Goal: Task Accomplishment & Management: Use online tool/utility

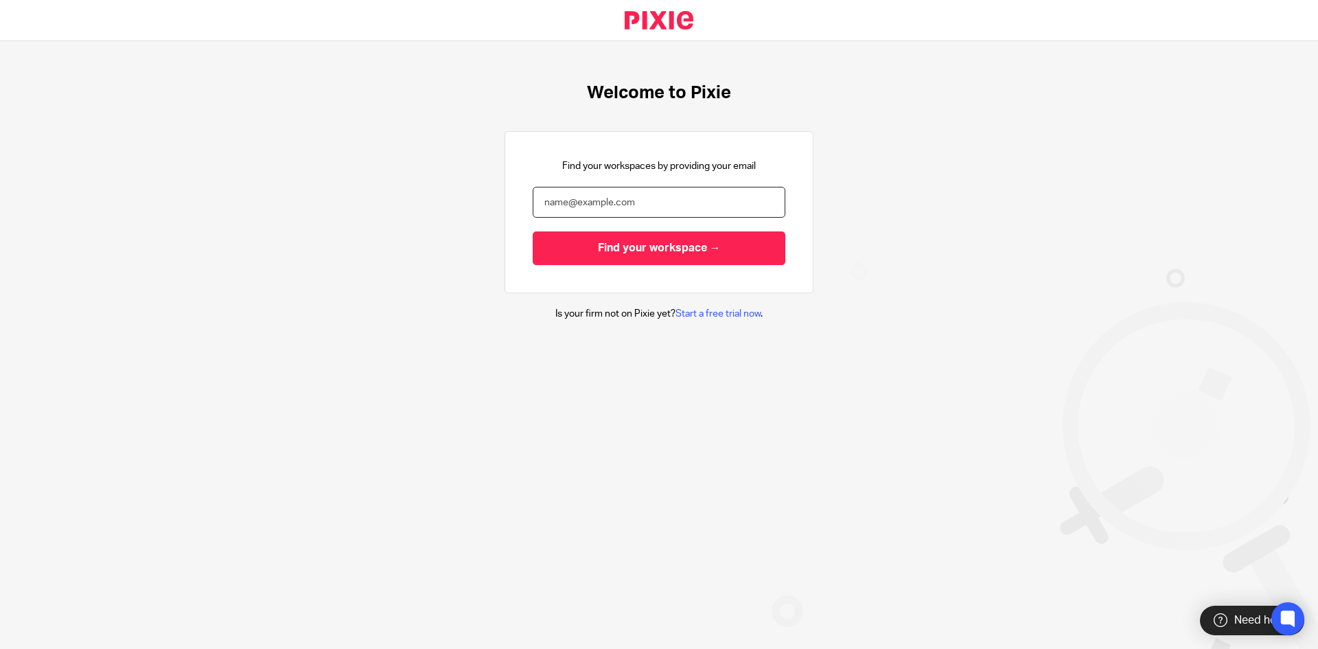
click at [662, 199] on input "email" at bounding box center [659, 202] width 253 height 31
click at [0, 648] on nordpass-autofill-portal at bounding box center [0, 649] width 0 height 0
type input "[PERSON_NAME][EMAIL_ADDRESS][DOMAIN_NAME]"
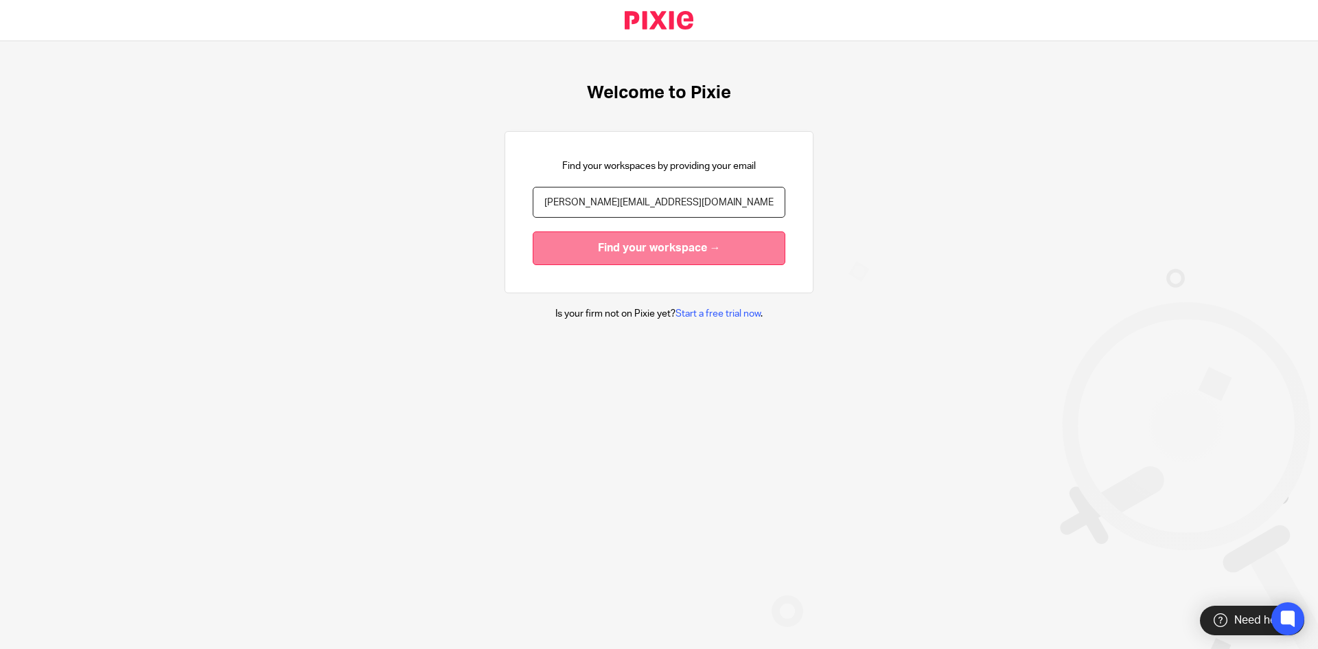
click at [621, 249] on input "Find your workspace →" at bounding box center [659, 248] width 253 height 34
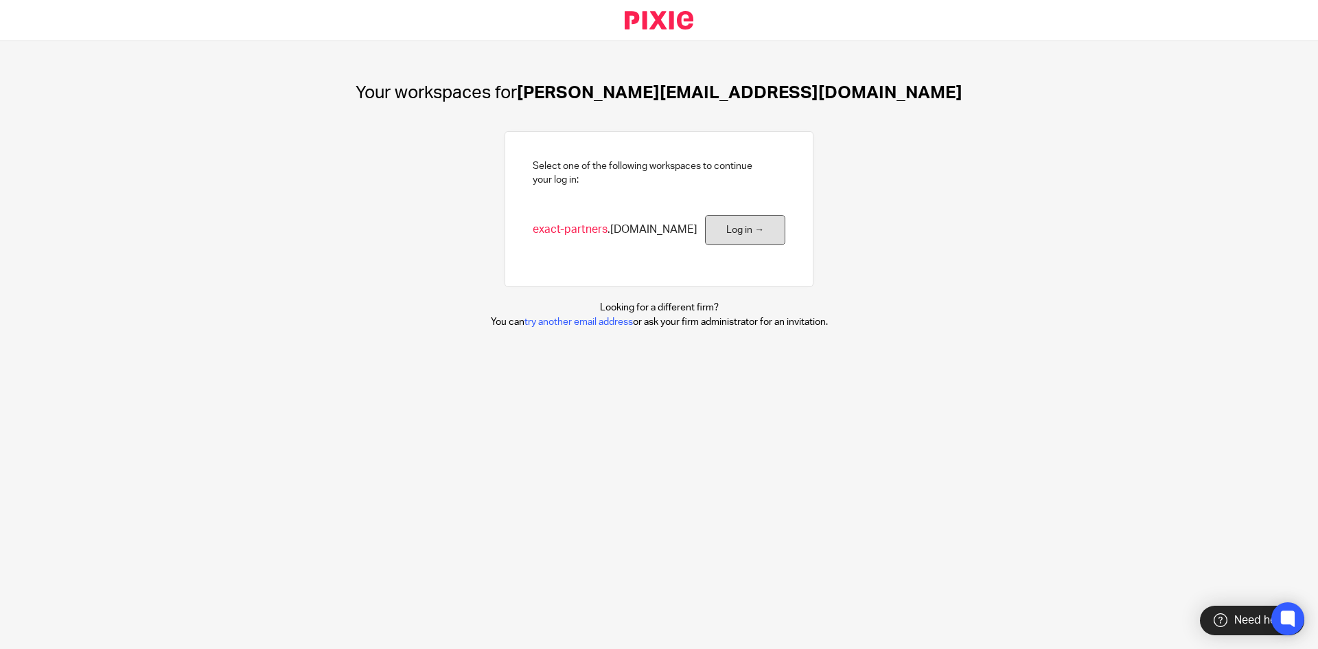
click at [733, 235] on link "Log in →" at bounding box center [745, 230] width 80 height 31
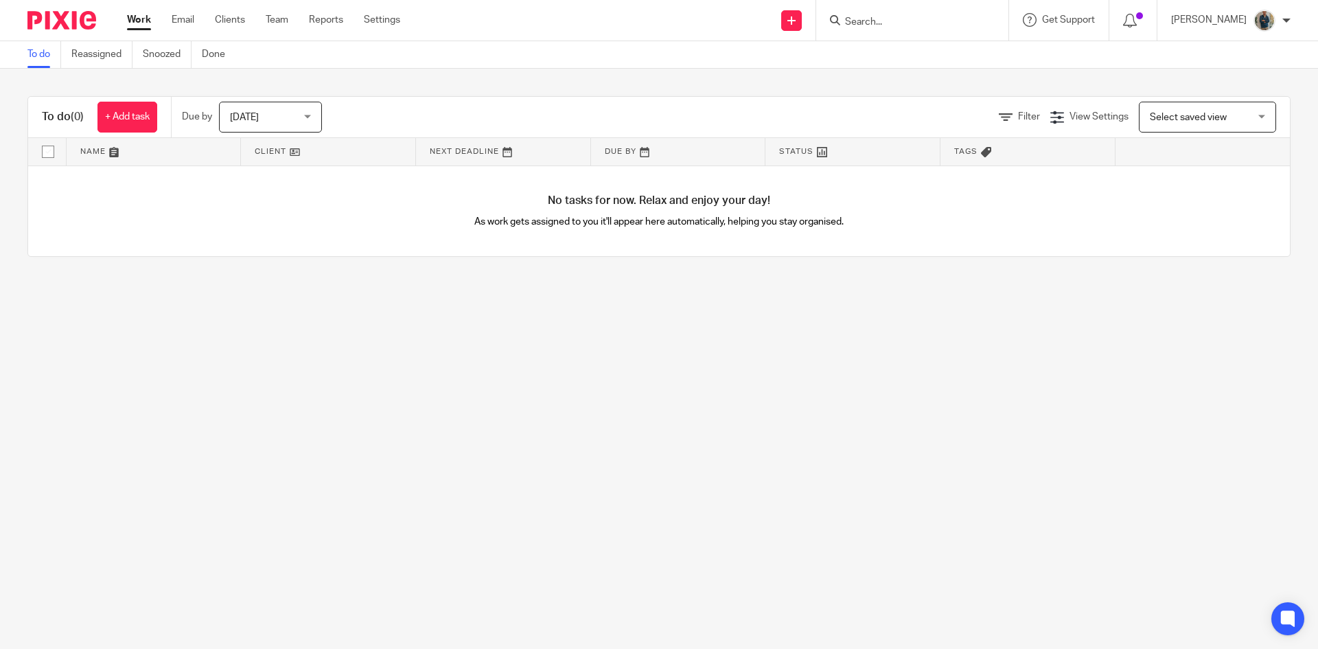
click at [888, 23] on input "Search" at bounding box center [906, 22] width 124 height 12
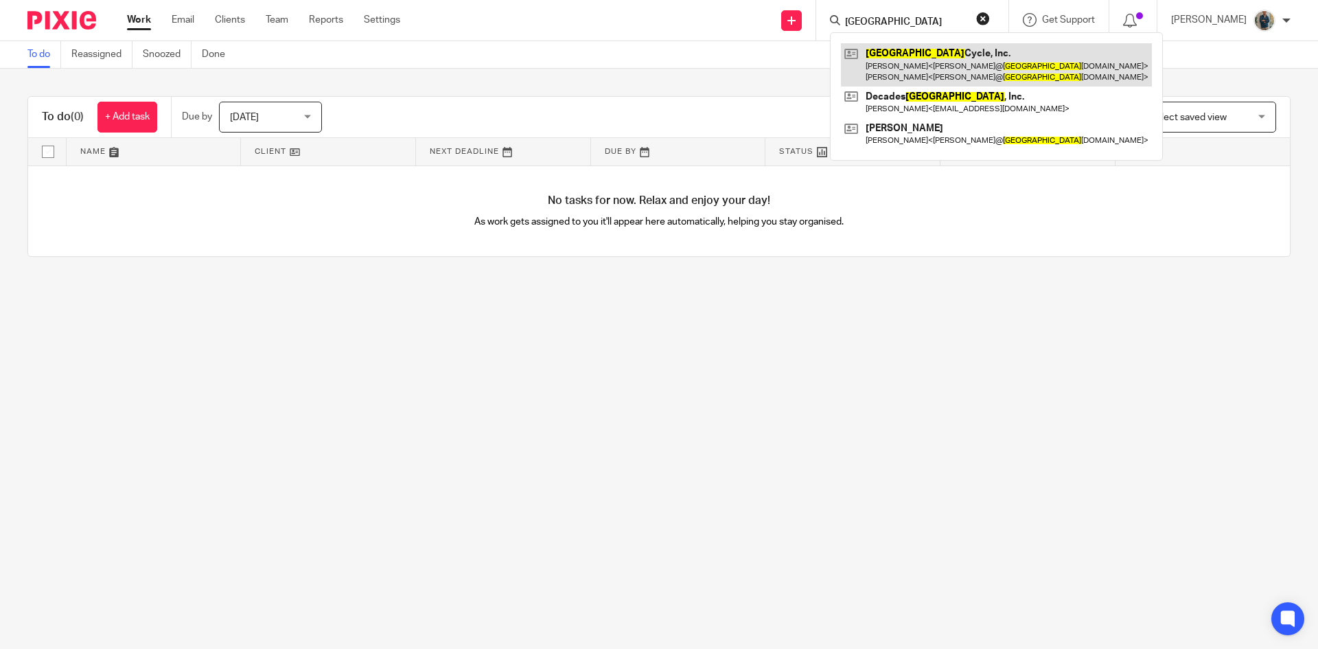
type input "hamburg"
click at [902, 66] on link at bounding box center [996, 64] width 311 height 43
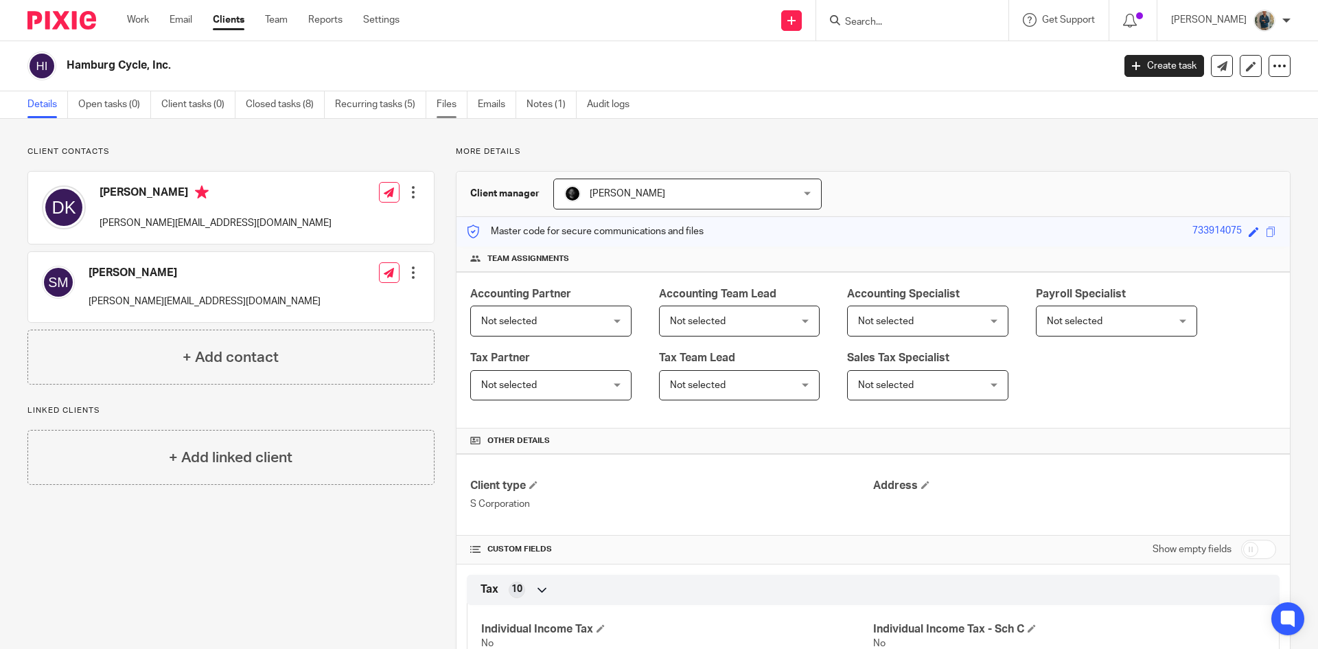
click at [453, 98] on link "Files" at bounding box center [452, 104] width 31 height 27
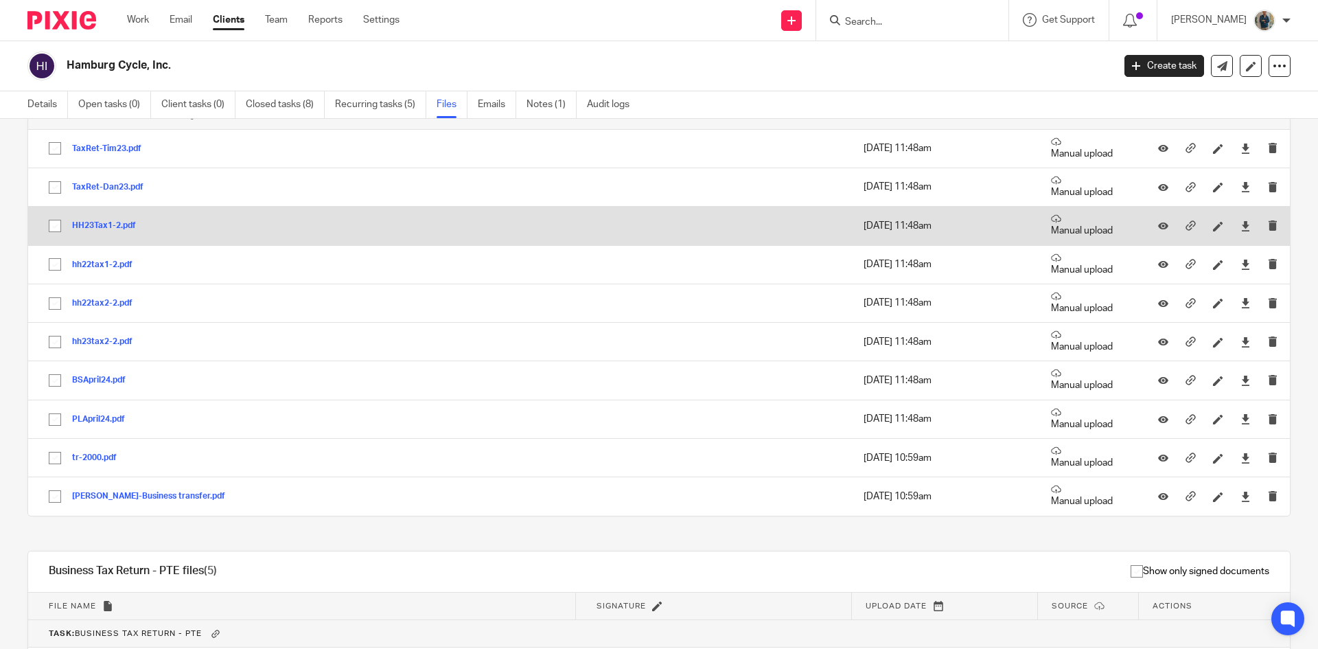
scroll to position [412, 0]
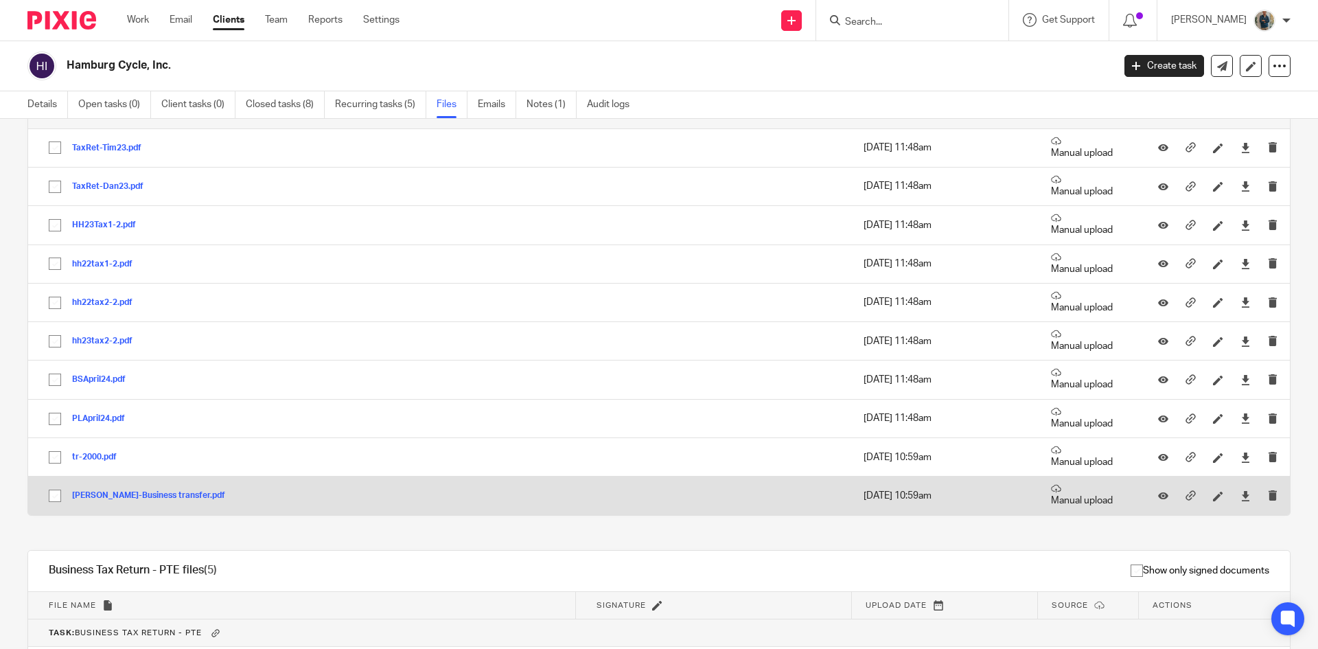
click at [130, 495] on button "[PERSON_NAME]-Business transfer.pdf" at bounding box center [153, 496] width 163 height 10
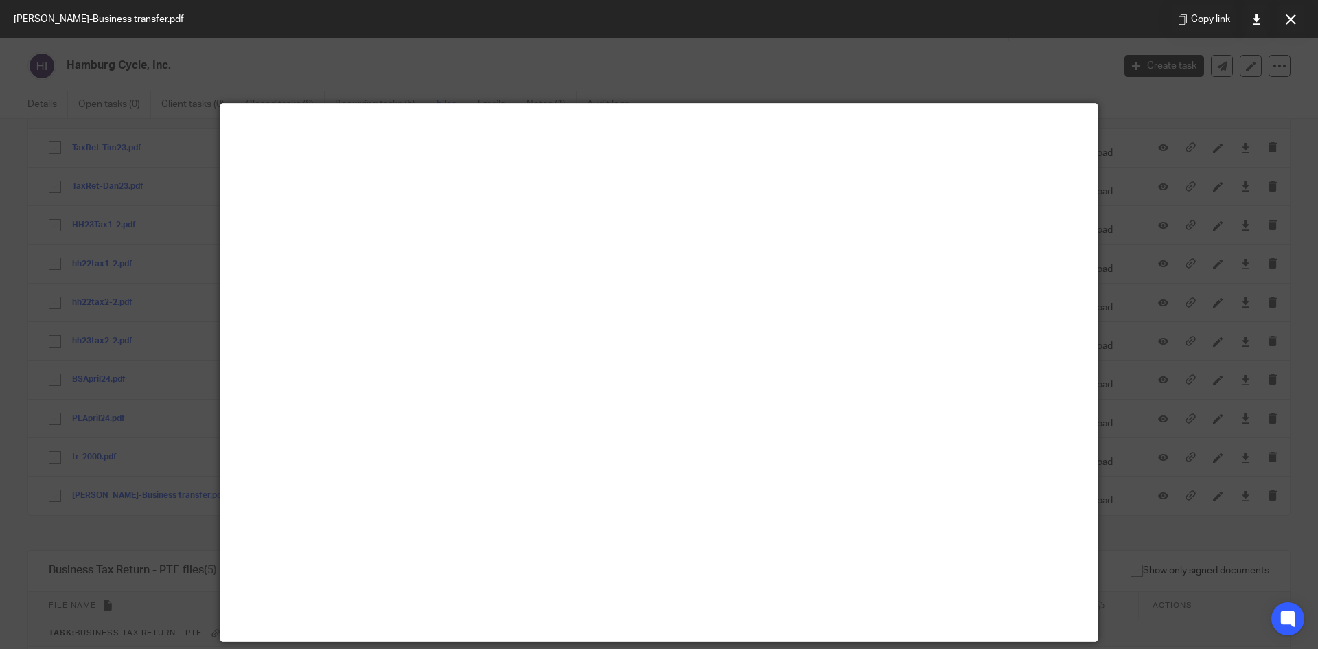
click at [319, 65] on div at bounding box center [659, 324] width 1318 height 649
click at [1232, 424] on div at bounding box center [659, 324] width 1318 height 649
click at [1299, 18] on button at bounding box center [1290, 18] width 27 height 27
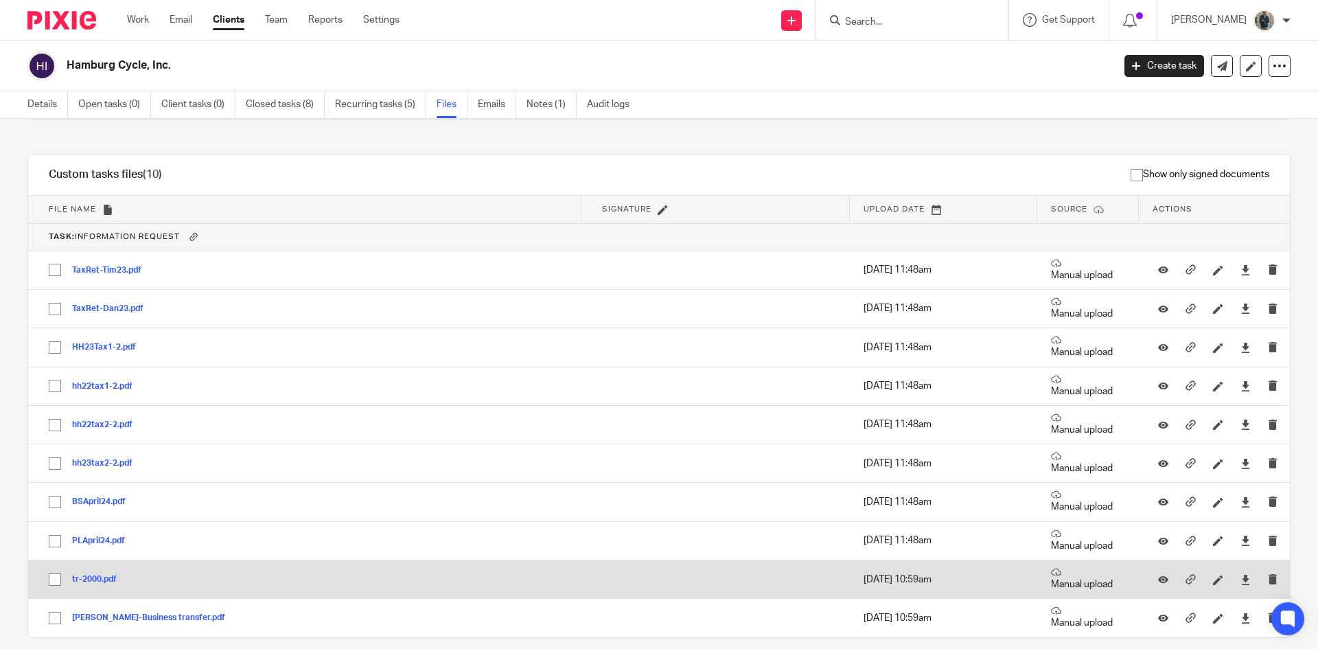
scroll to position [246, 0]
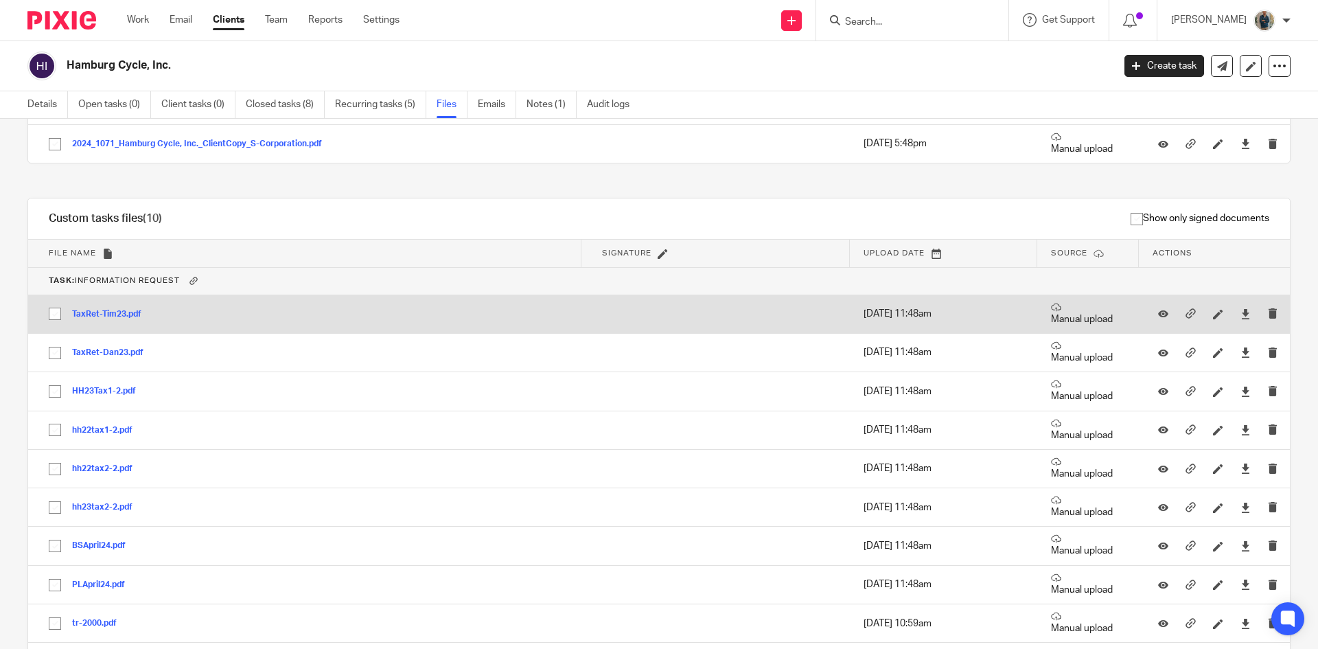
click at [98, 314] on button "TaxRet-Tim23.pdf" at bounding box center [112, 315] width 80 height 10
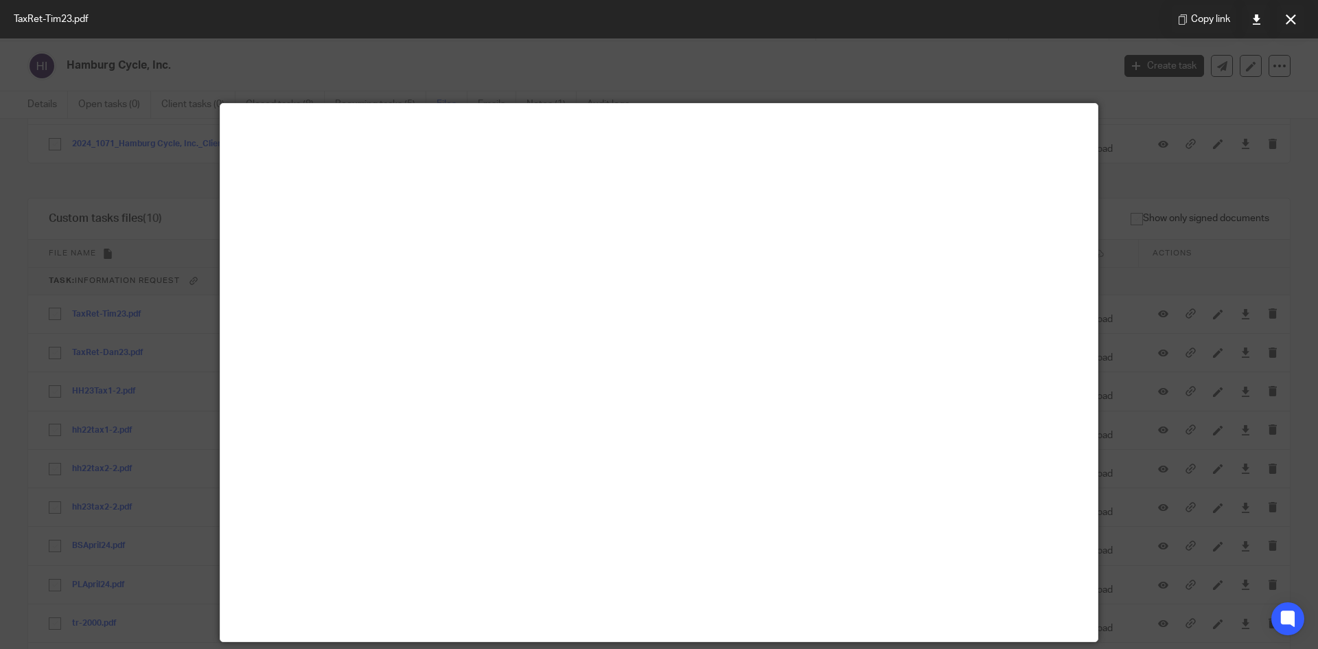
click at [773, 82] on div at bounding box center [659, 324] width 1318 height 649
click at [1289, 19] on icon at bounding box center [1291, 19] width 10 height 10
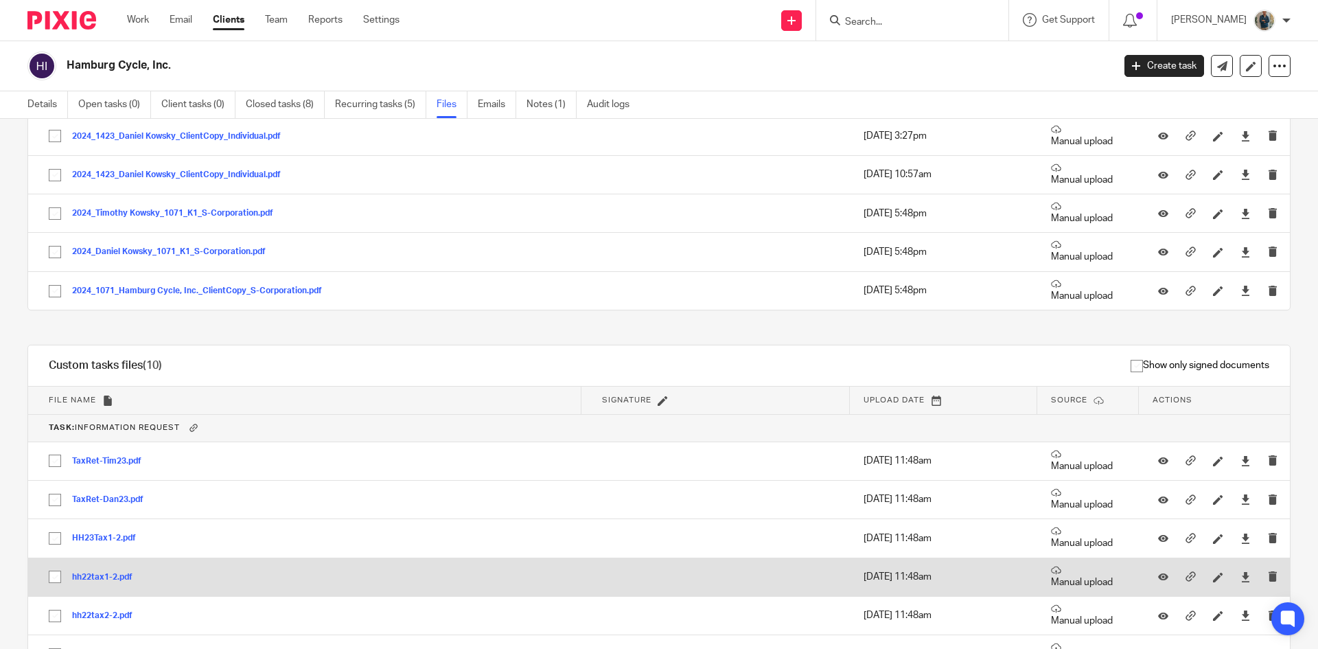
scroll to position [0, 0]
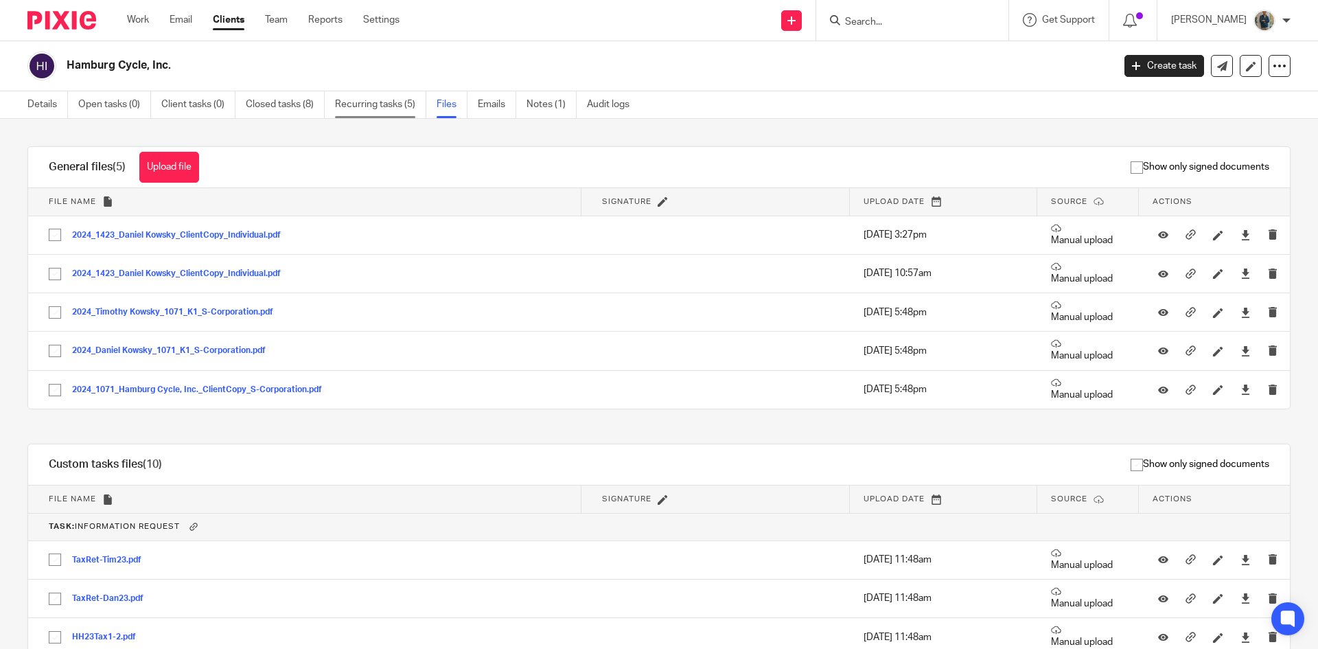
click at [376, 108] on link "Recurring tasks (5)" at bounding box center [380, 104] width 91 height 27
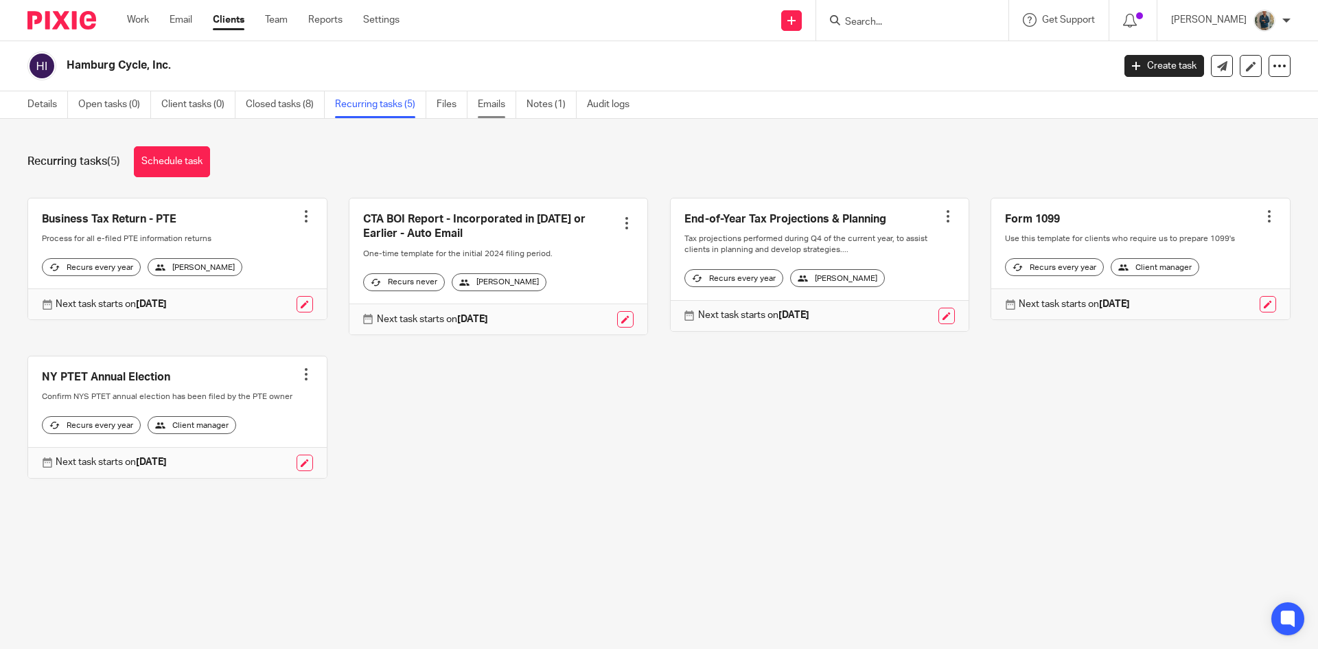
click at [488, 105] on link "Emails" at bounding box center [497, 104] width 38 height 27
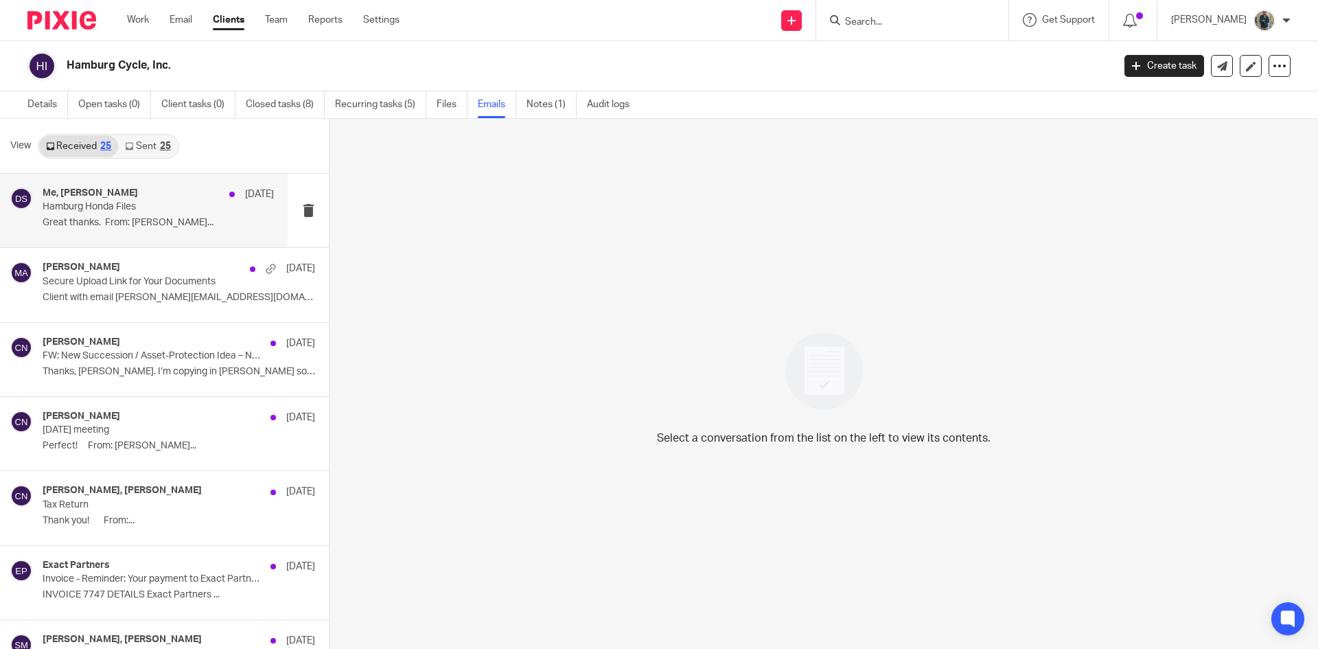
click at [135, 203] on p "Hamburg Honda Files" at bounding box center [135, 207] width 185 height 12
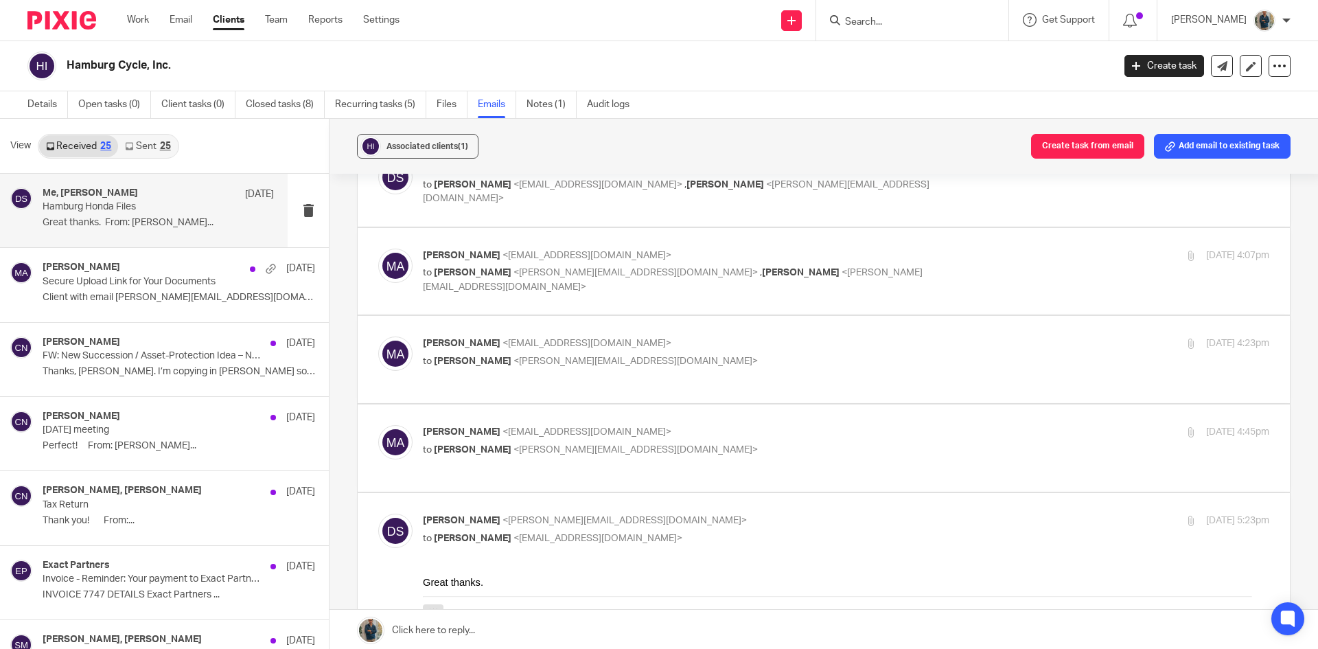
scroll to position [69, 0]
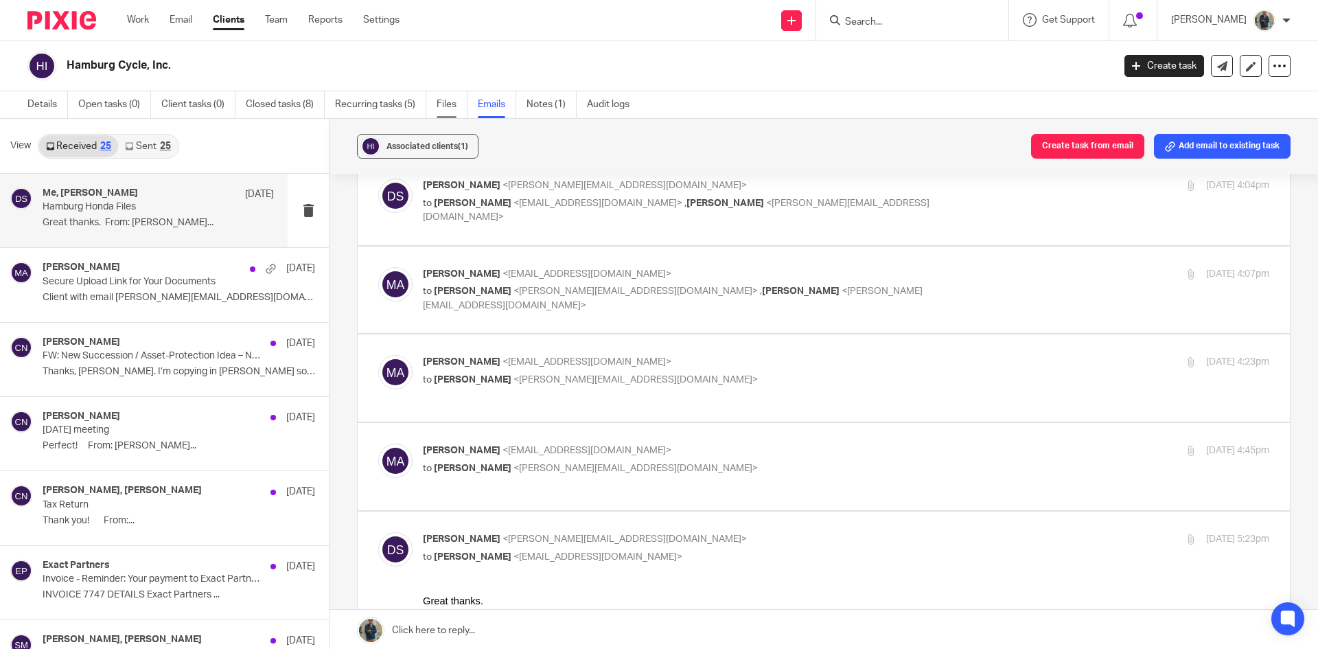
click at [446, 107] on link "Files" at bounding box center [452, 104] width 31 height 27
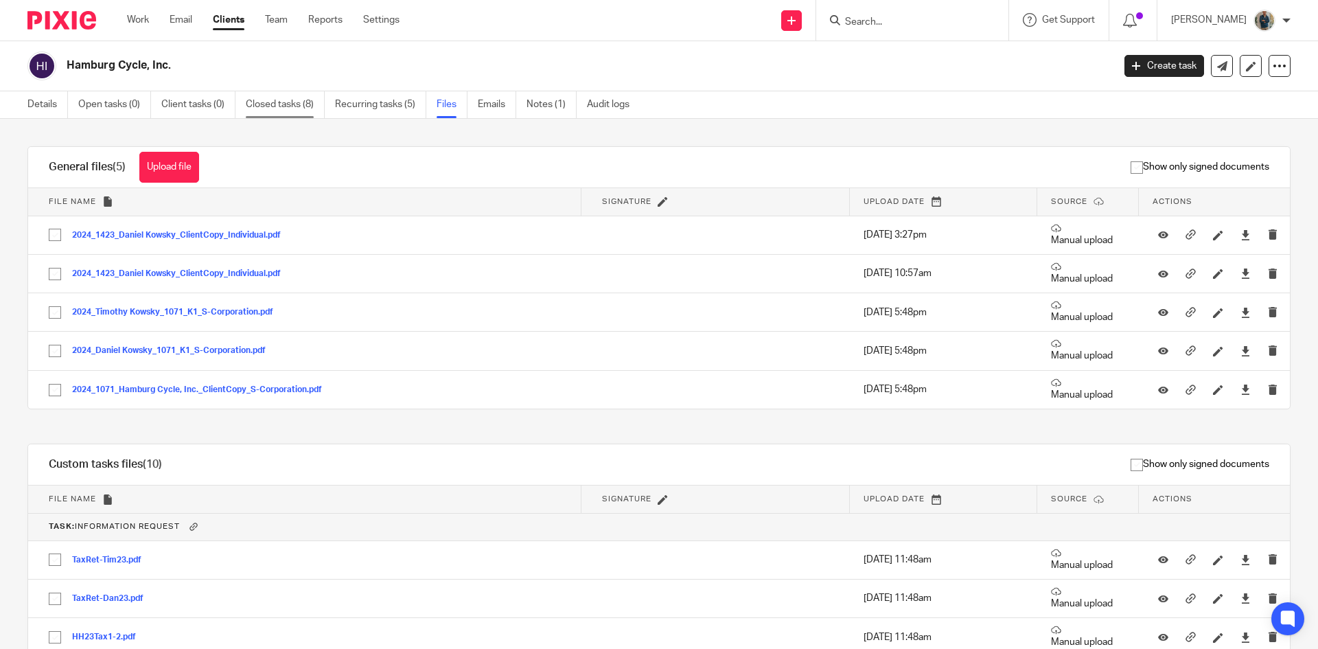
click at [313, 111] on link "Closed tasks (8)" at bounding box center [285, 104] width 79 height 27
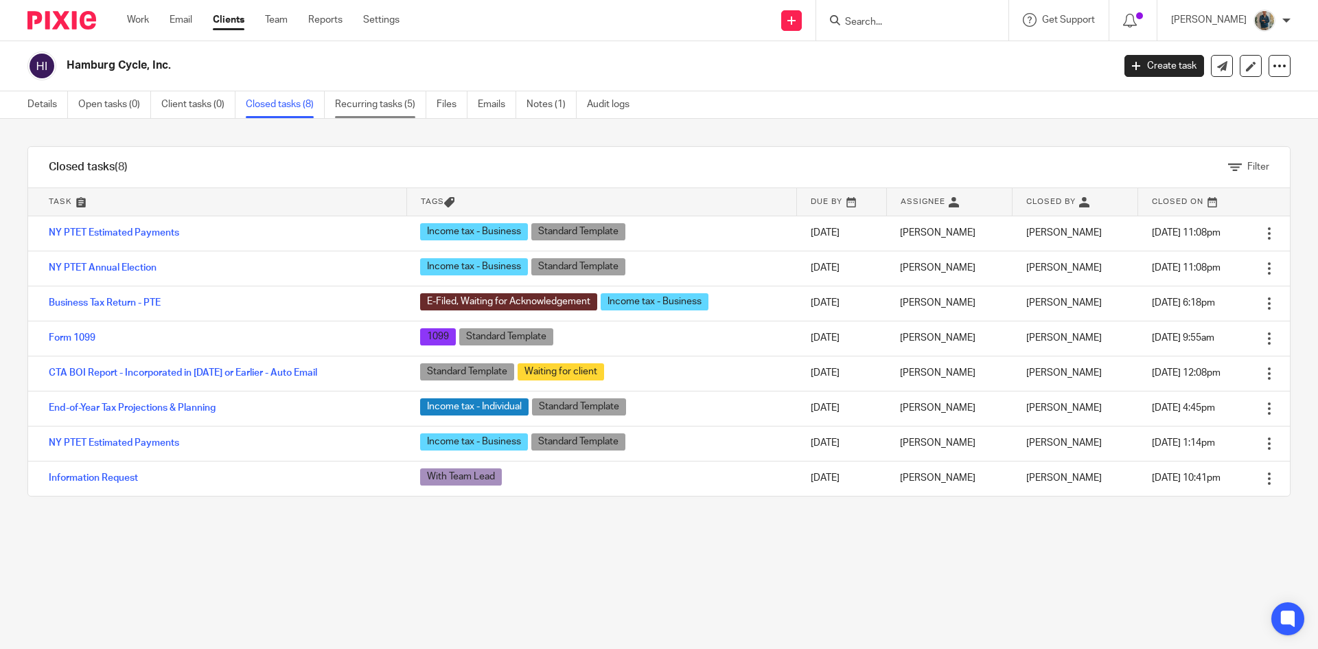
click at [355, 106] on link "Recurring tasks (5)" at bounding box center [380, 104] width 91 height 27
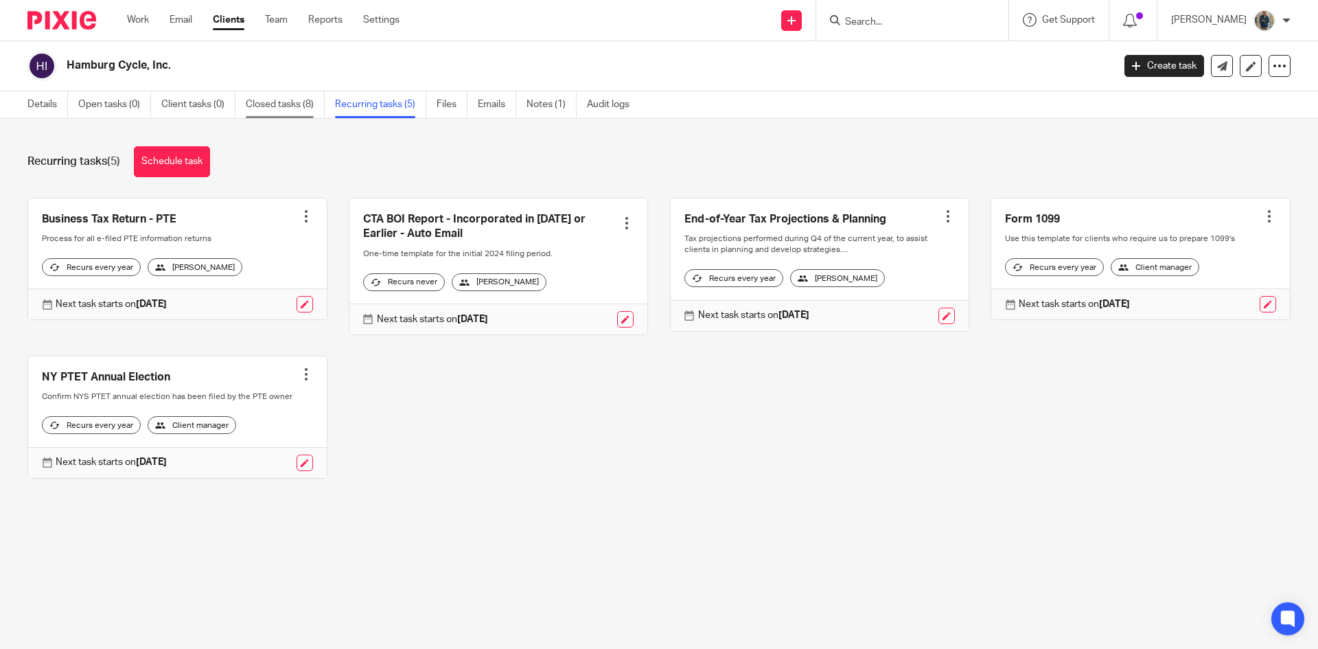
click at [305, 115] on link "Closed tasks (8)" at bounding box center [285, 104] width 79 height 27
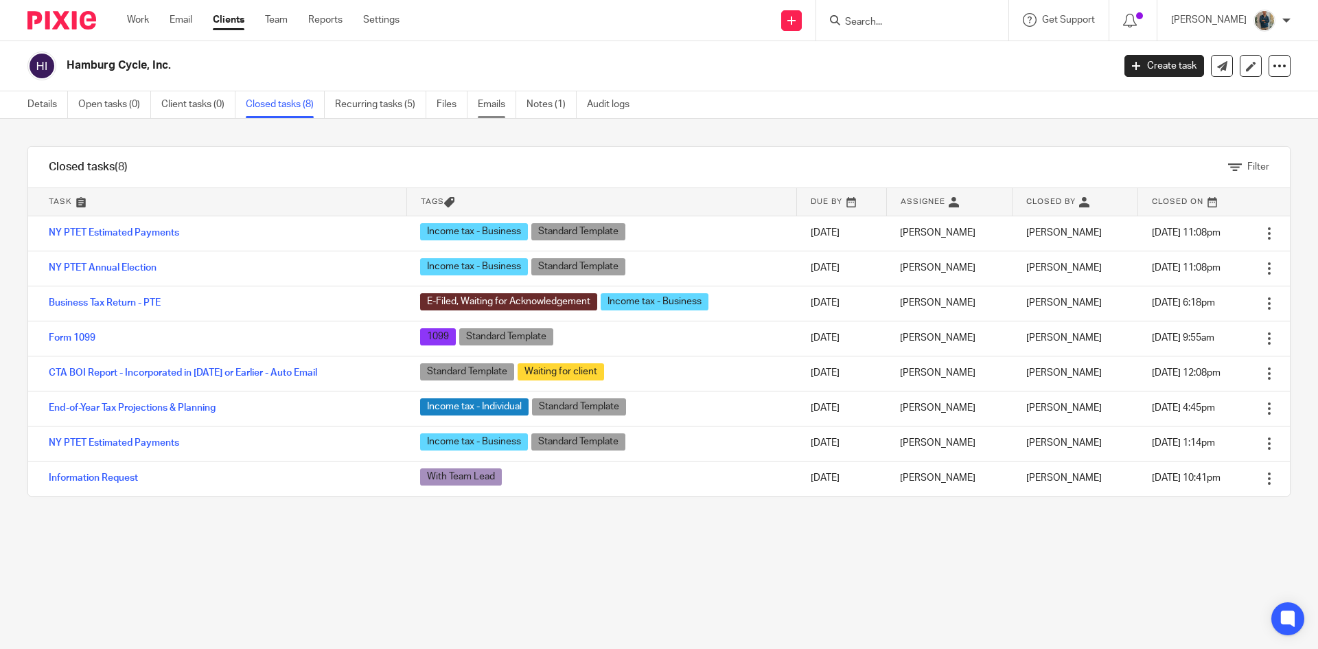
click at [490, 95] on link "Emails" at bounding box center [497, 104] width 38 height 27
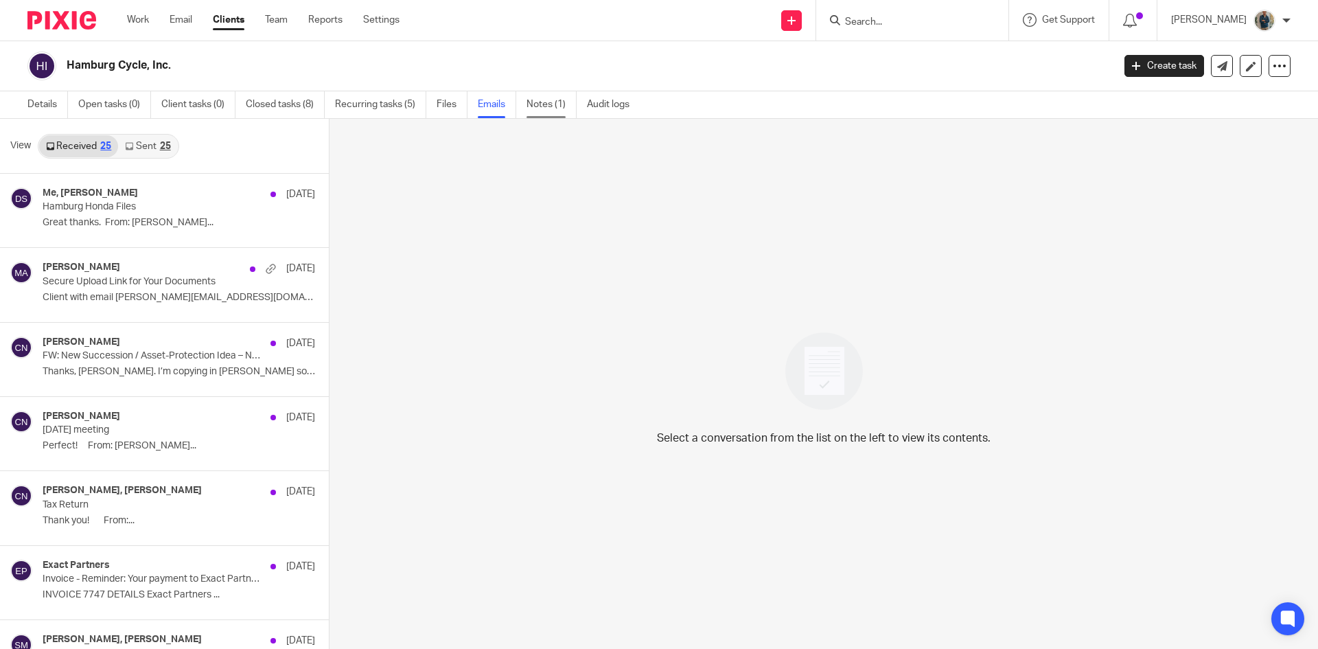
click at [561, 106] on link "Notes (1)" at bounding box center [552, 104] width 50 height 27
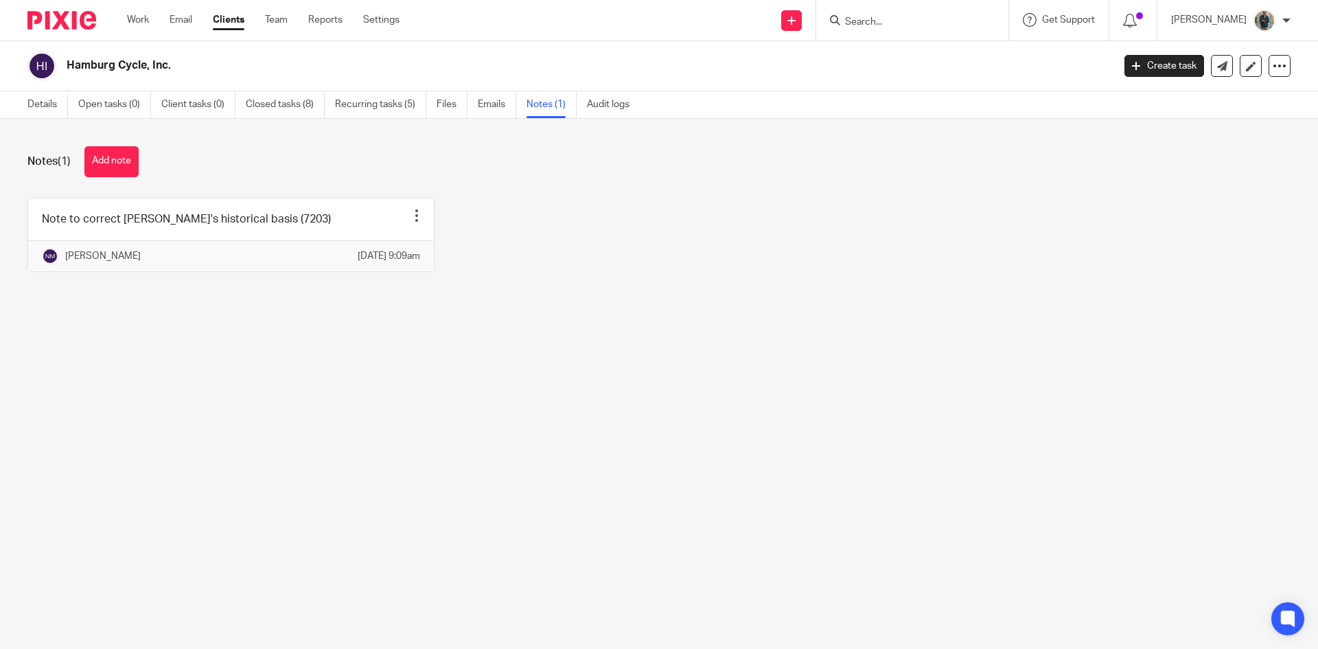
click at [498, 98] on link "Emails" at bounding box center [497, 104] width 38 height 27
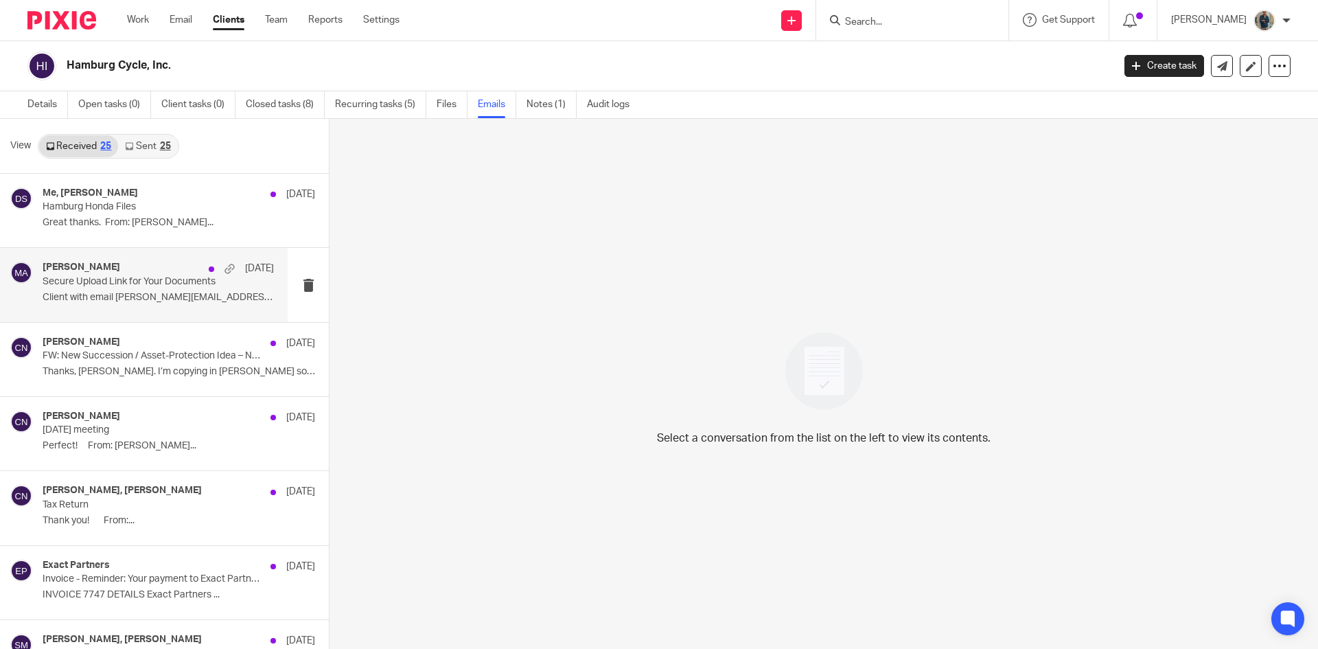
click at [162, 284] on p "Secure Upload Link for Your Documents" at bounding box center [135, 282] width 185 height 12
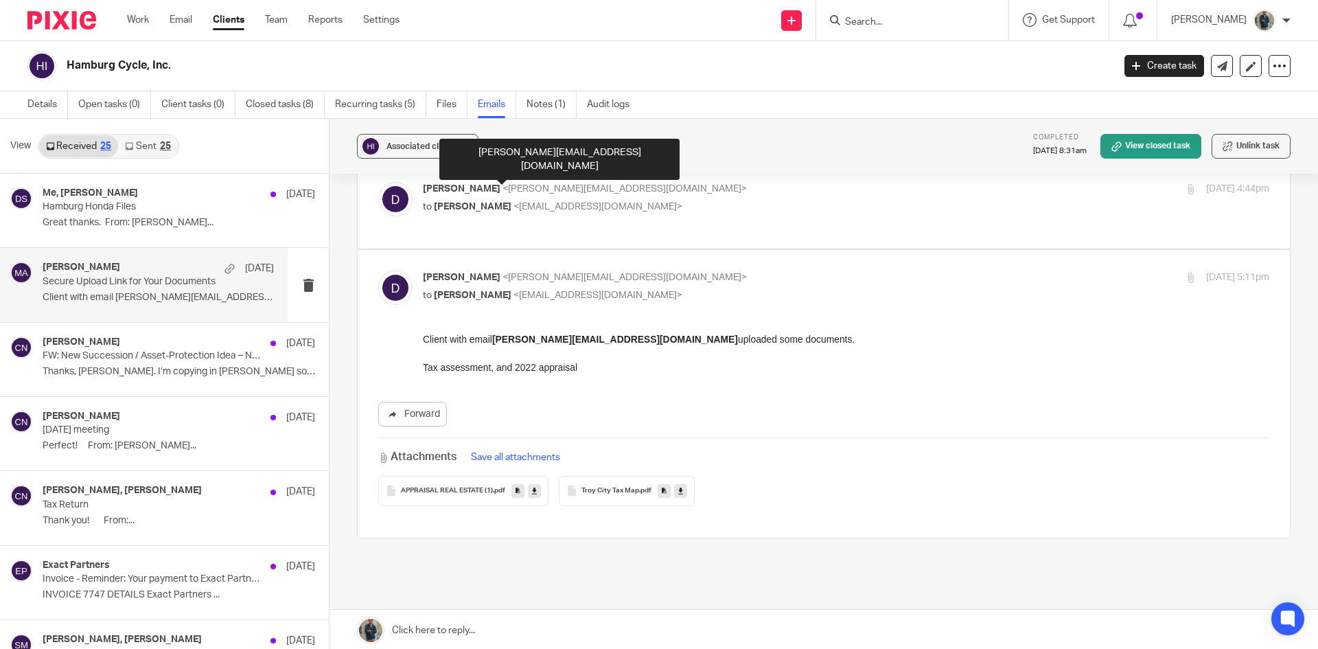
scroll to position [273, 0]
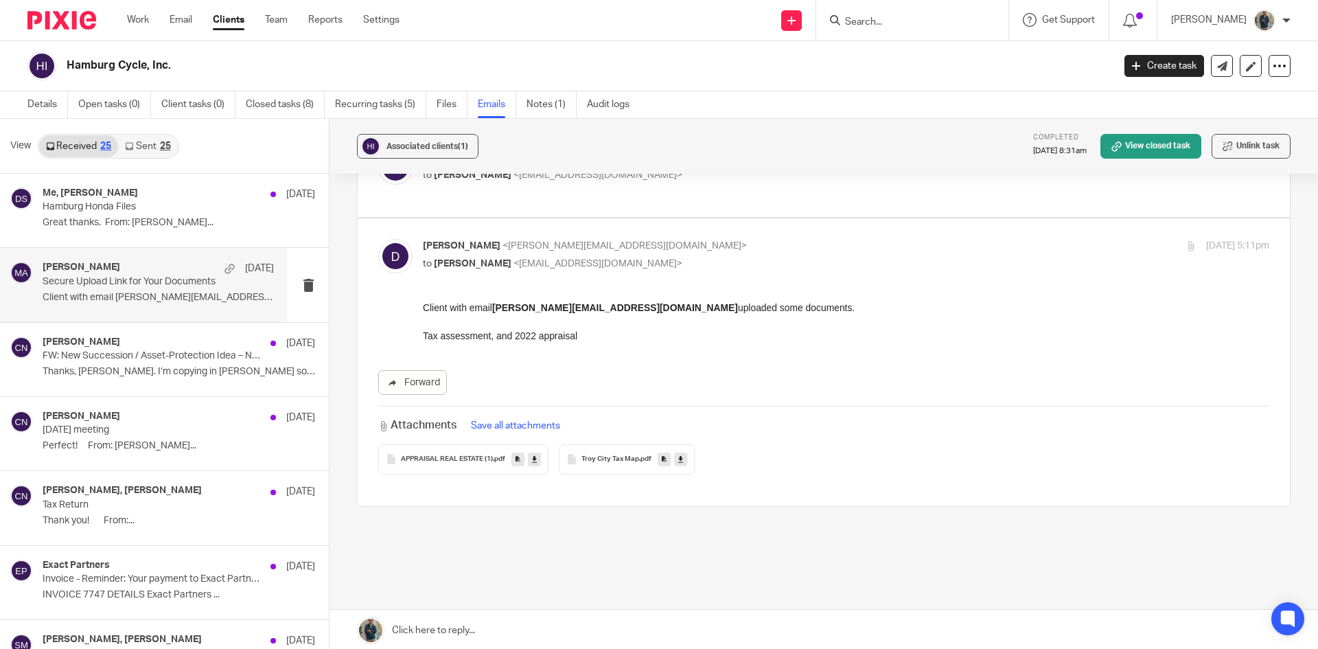
click at [459, 444] on div "APPRAISAL REAL ESTATE (1) .pdf" at bounding box center [463, 459] width 170 height 30
